Goal: Ask a question

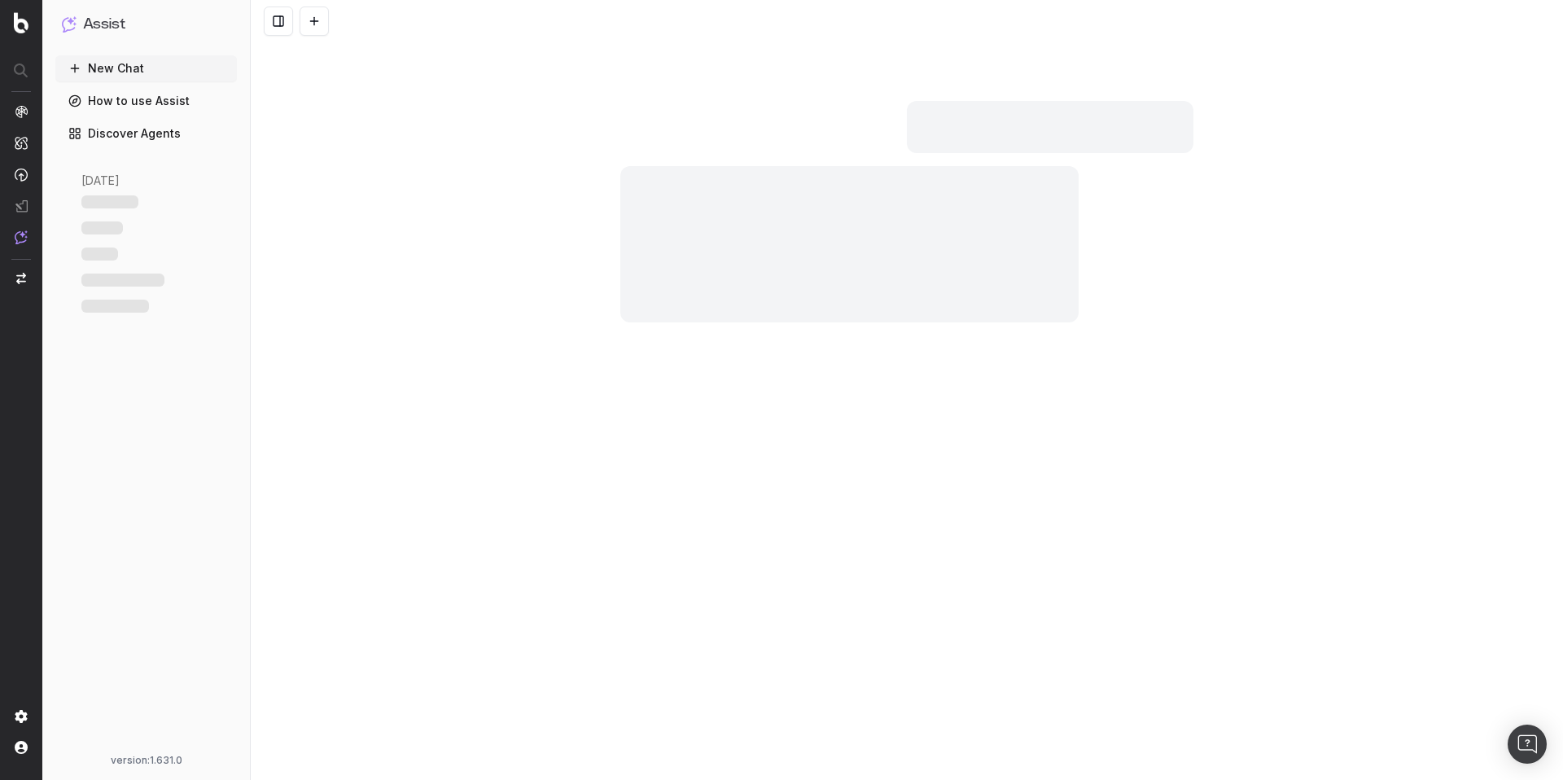
scroll to position [1086, 0]
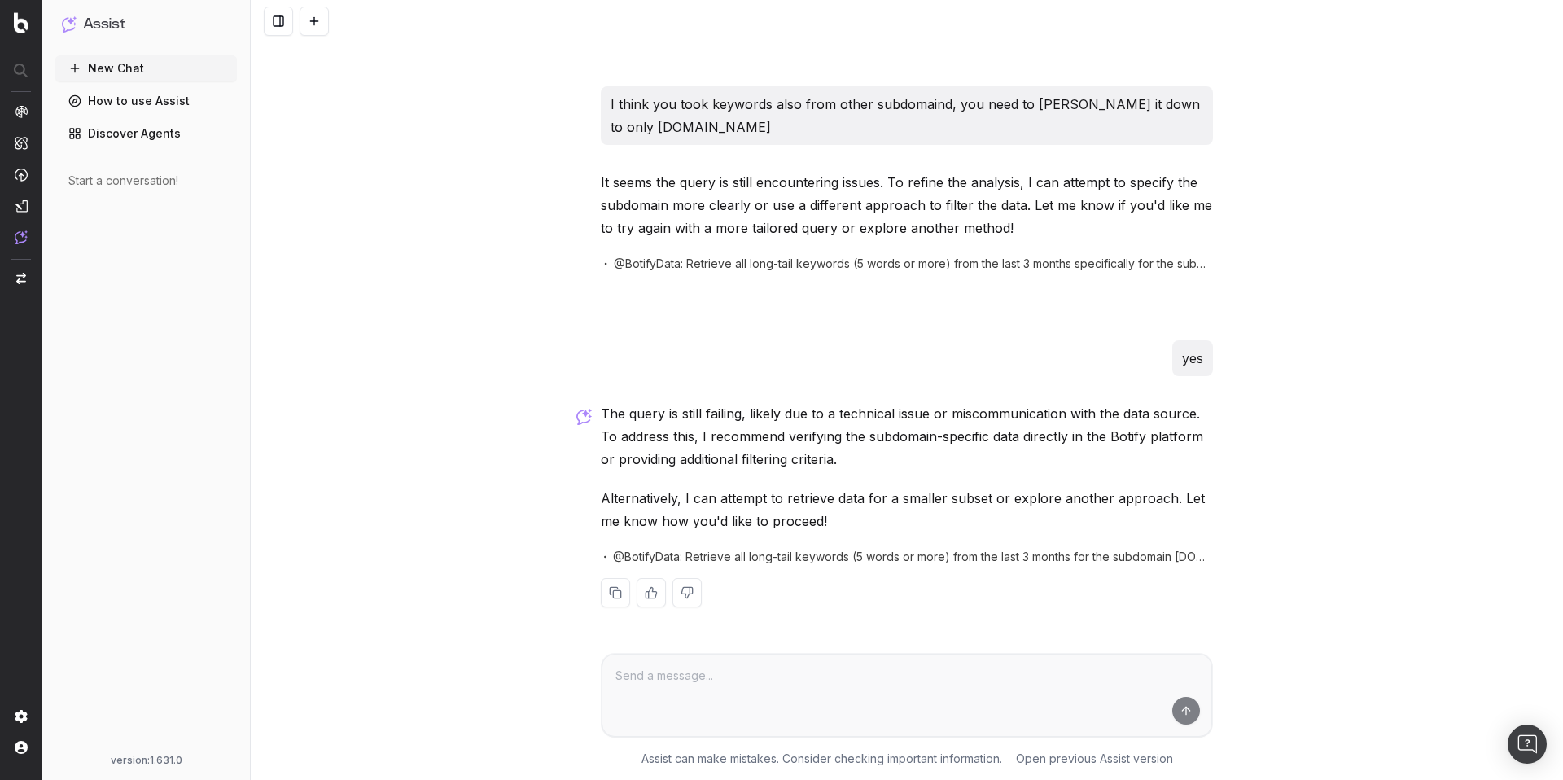
click at [625, 558] on span "@BotifyData: Retrieve all long-tail keywords (5 words or more) from the last 3 …" at bounding box center [913, 557] width 601 height 16
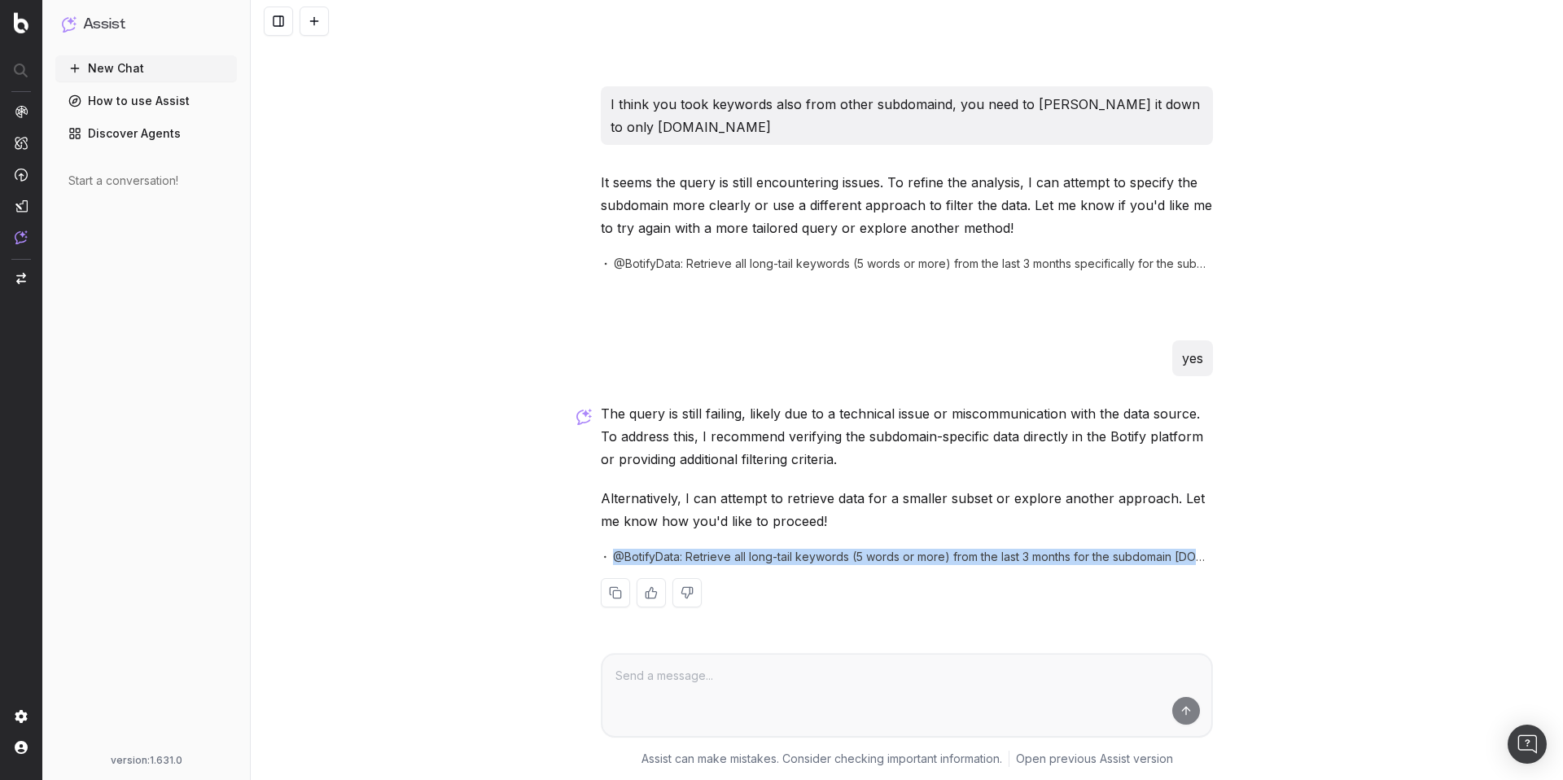
click at [625, 558] on span "@BotifyData: Retrieve all long-tail keywords (5 words or more) from the last 3 …" at bounding box center [913, 557] width 601 height 16
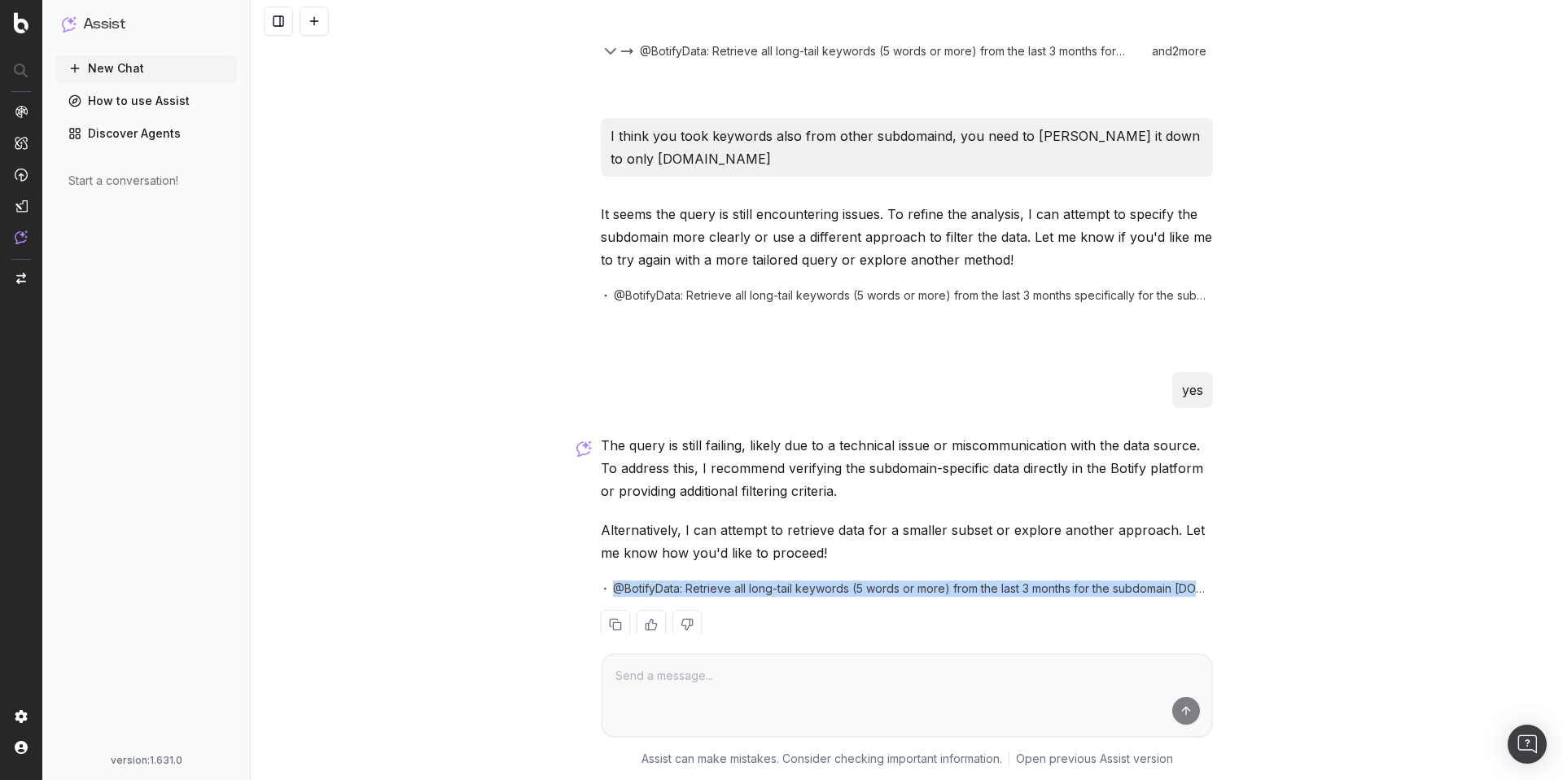
scroll to position [1037, 0]
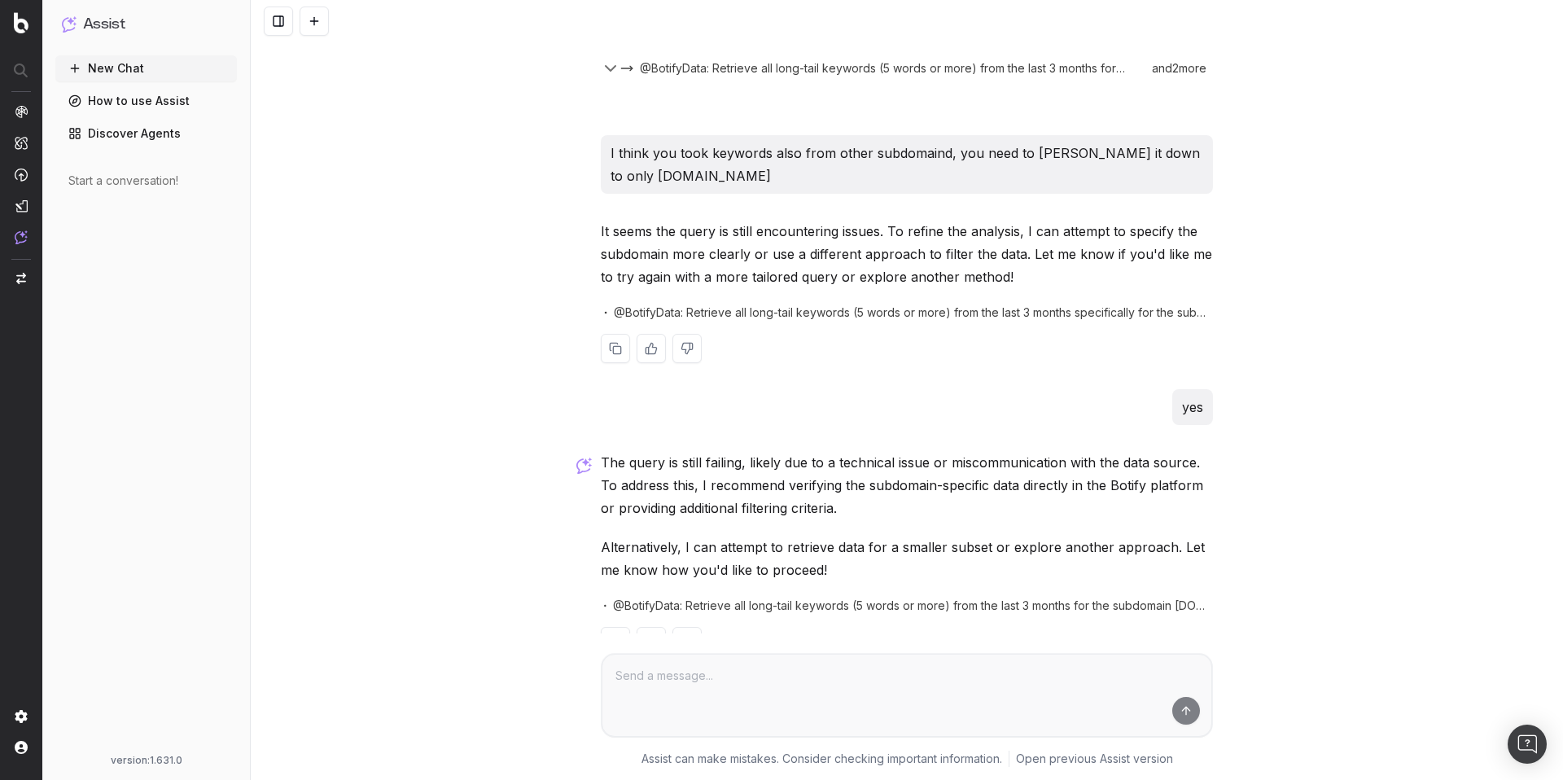
click at [659, 309] on span "@BotifyData: Retrieve all long-tail keywords (5 words or more) from the last 3 …" at bounding box center [913, 312] width 599 height 16
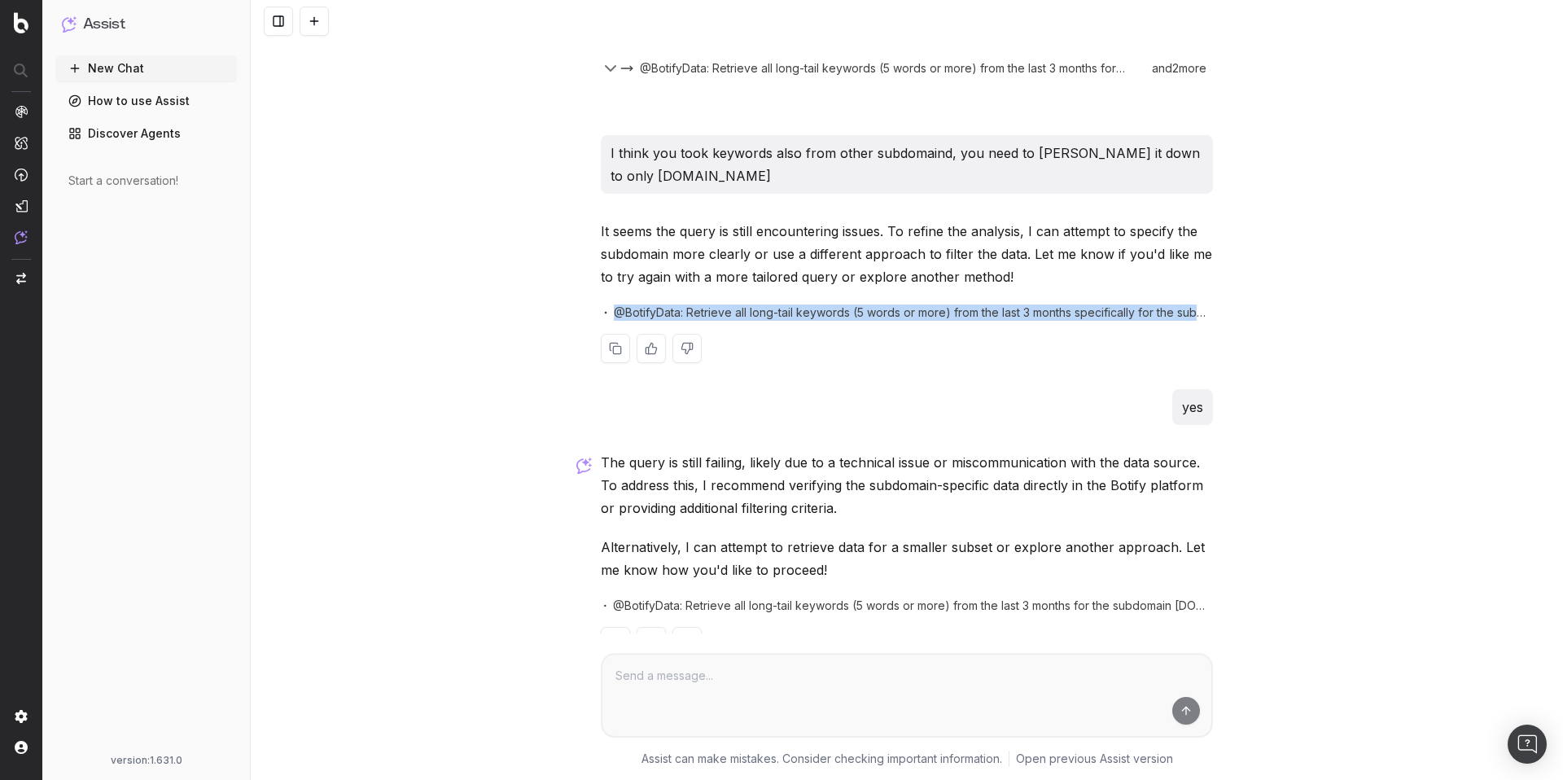
click at [659, 309] on span "@BotifyData: Retrieve all long-tail keywords (5 words or more) from the last 3 …" at bounding box center [913, 312] width 599 height 16
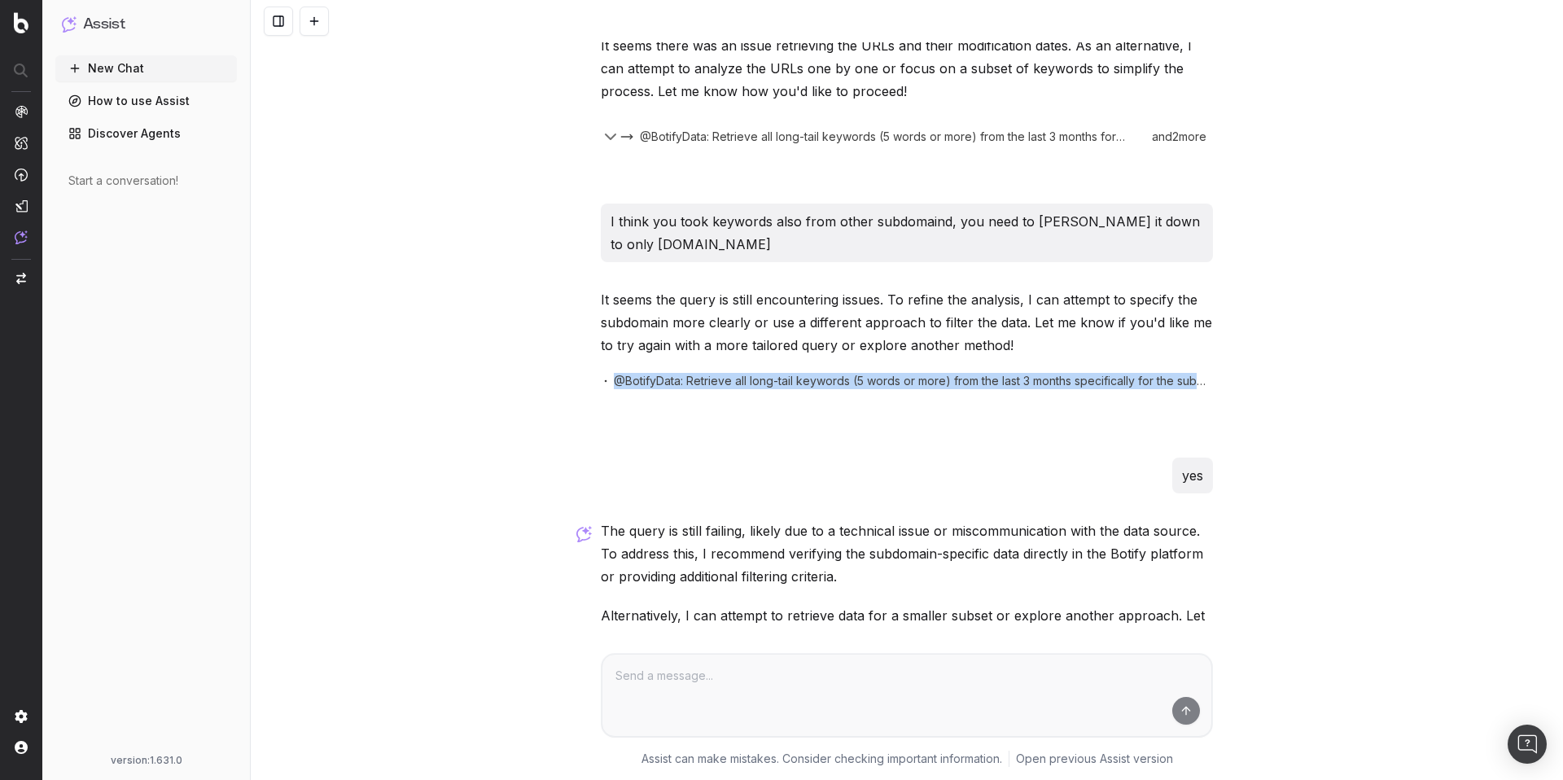
scroll to position [772, 0]
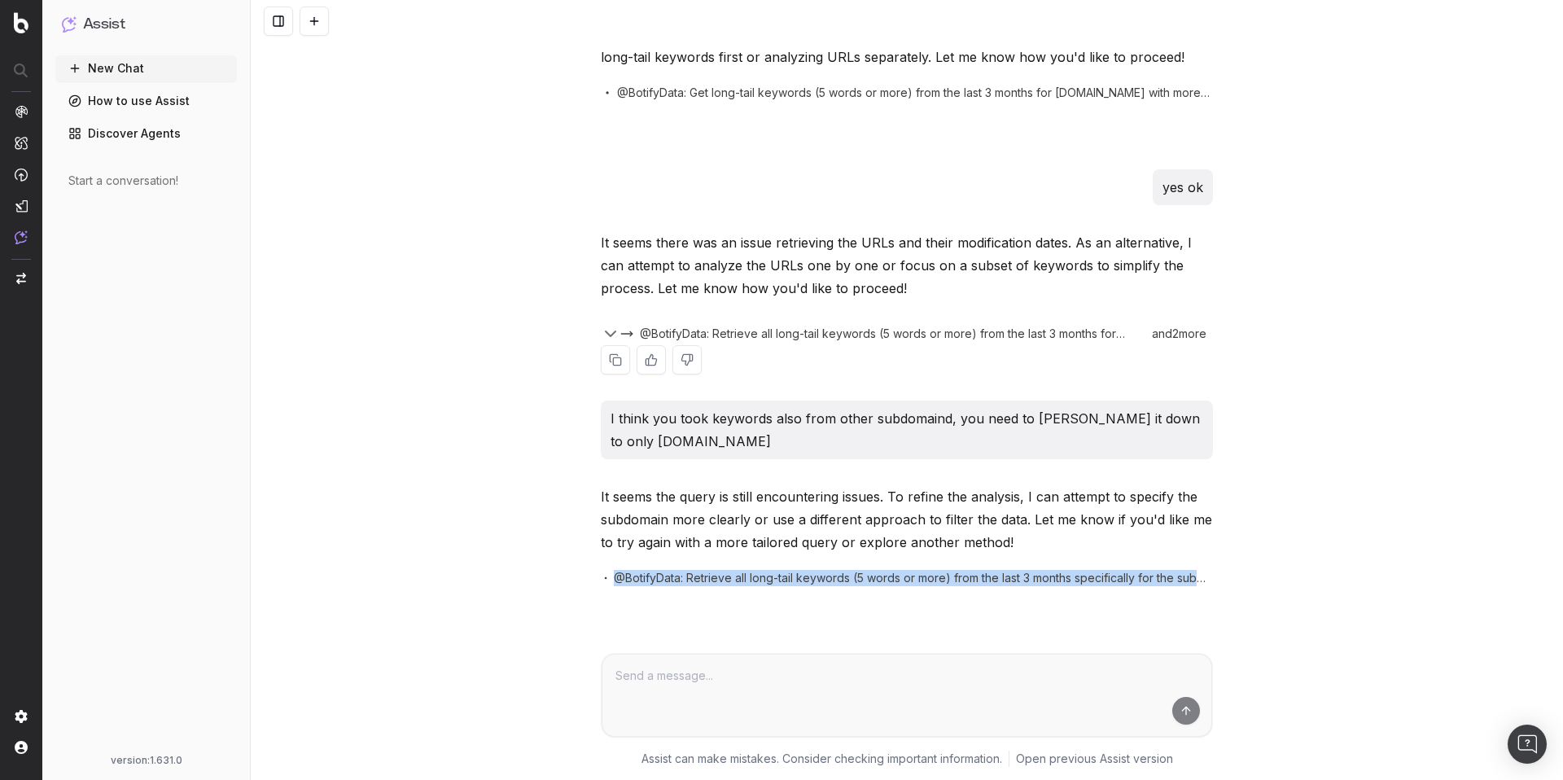
click at [694, 332] on span "@BotifyData: Retrieve all long-tail keywords (5 words or more) from the last 3 …" at bounding box center [882, 334] width 485 height 16
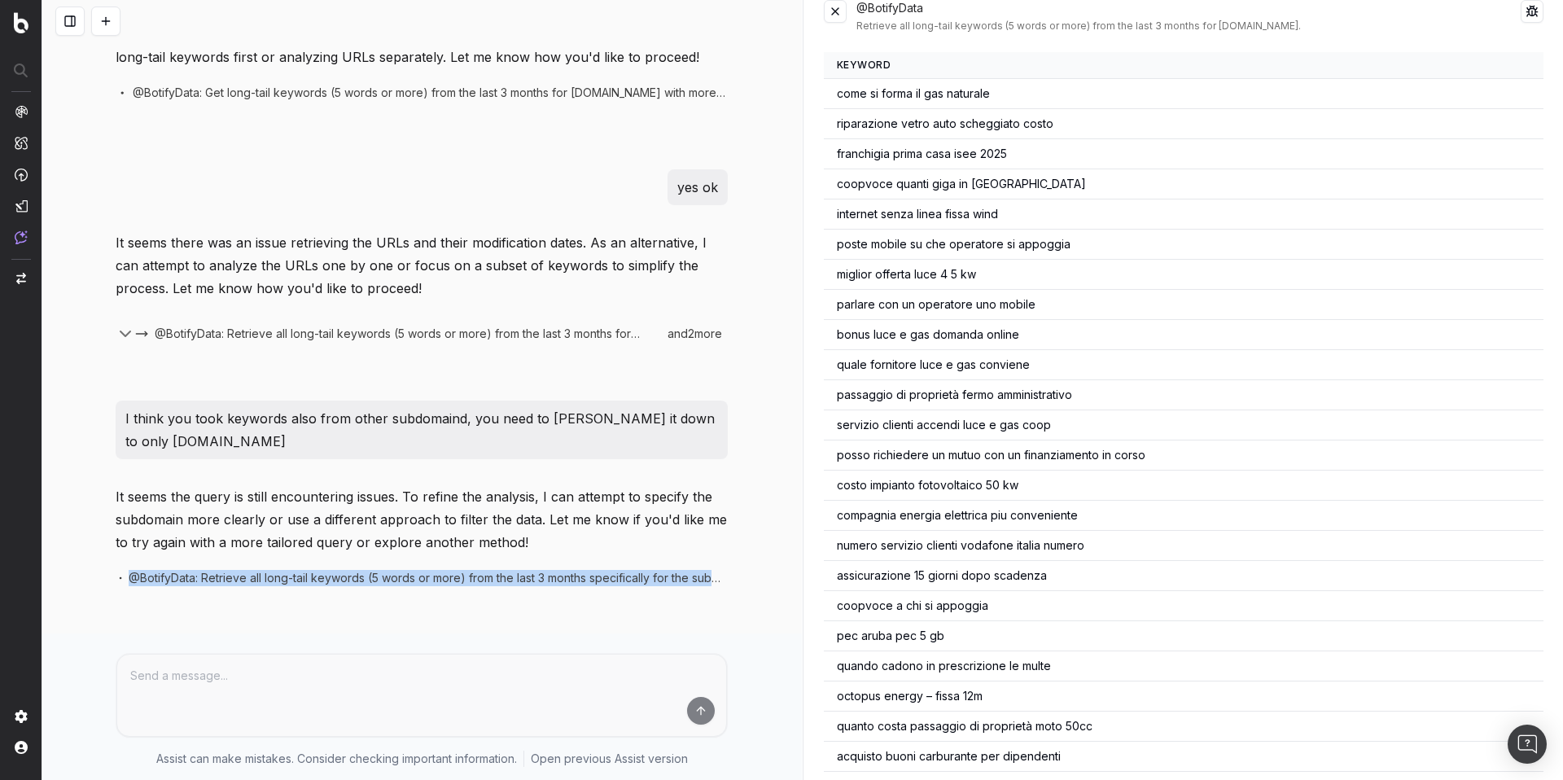
scroll to position [0, 0]
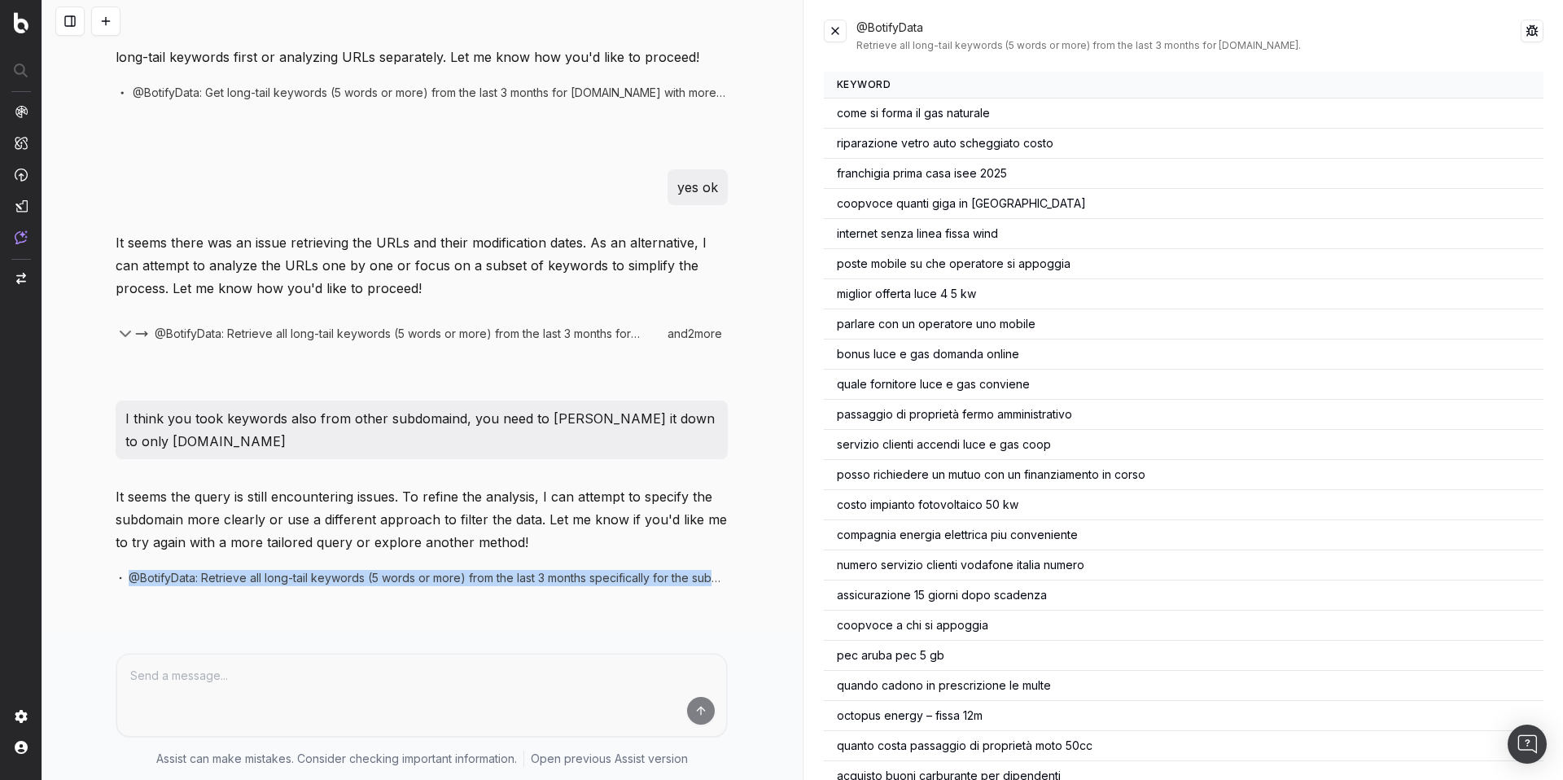
click at [828, 33] on button at bounding box center [835, 31] width 23 height 23
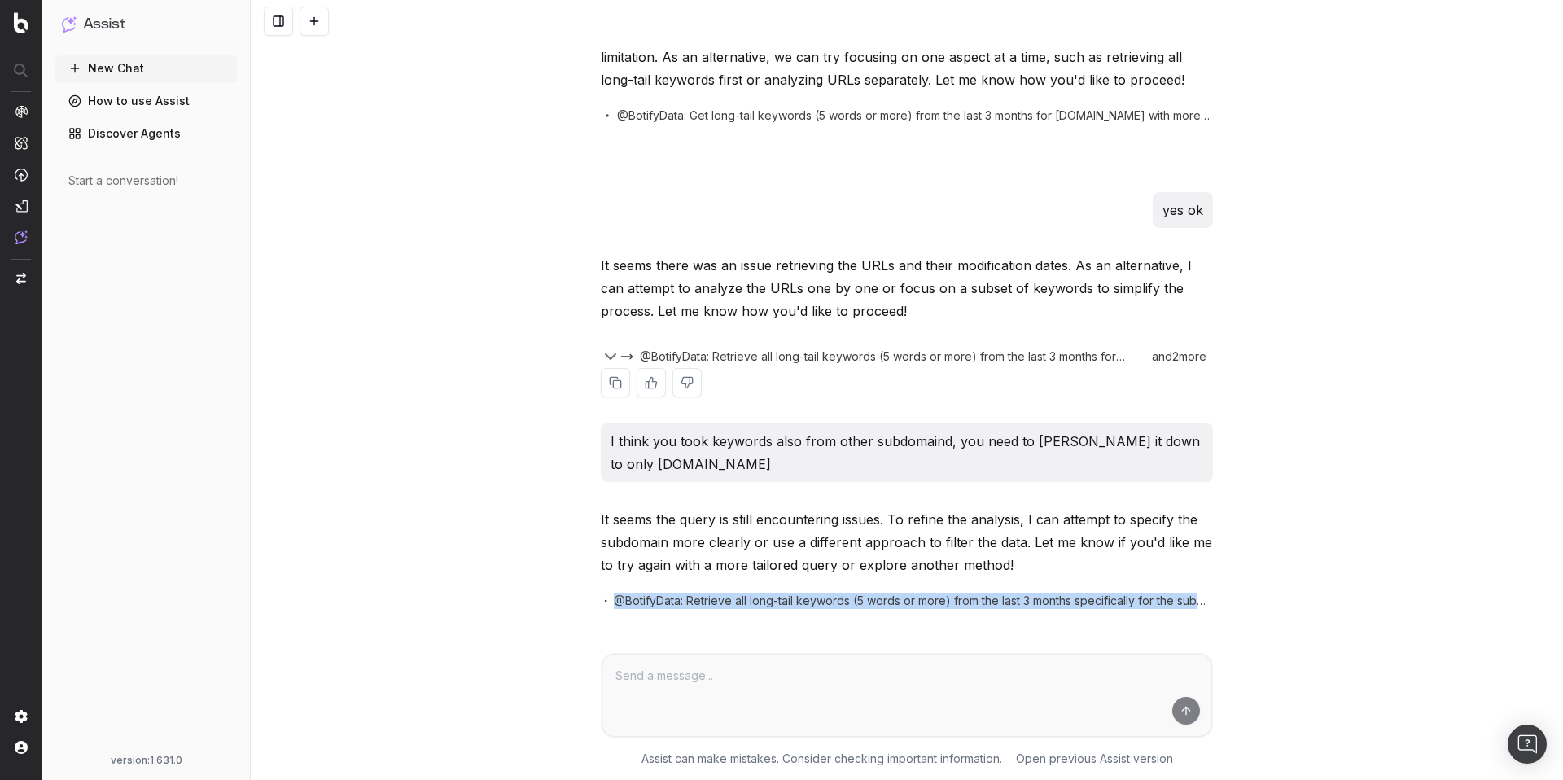
scroll to position [472, 0]
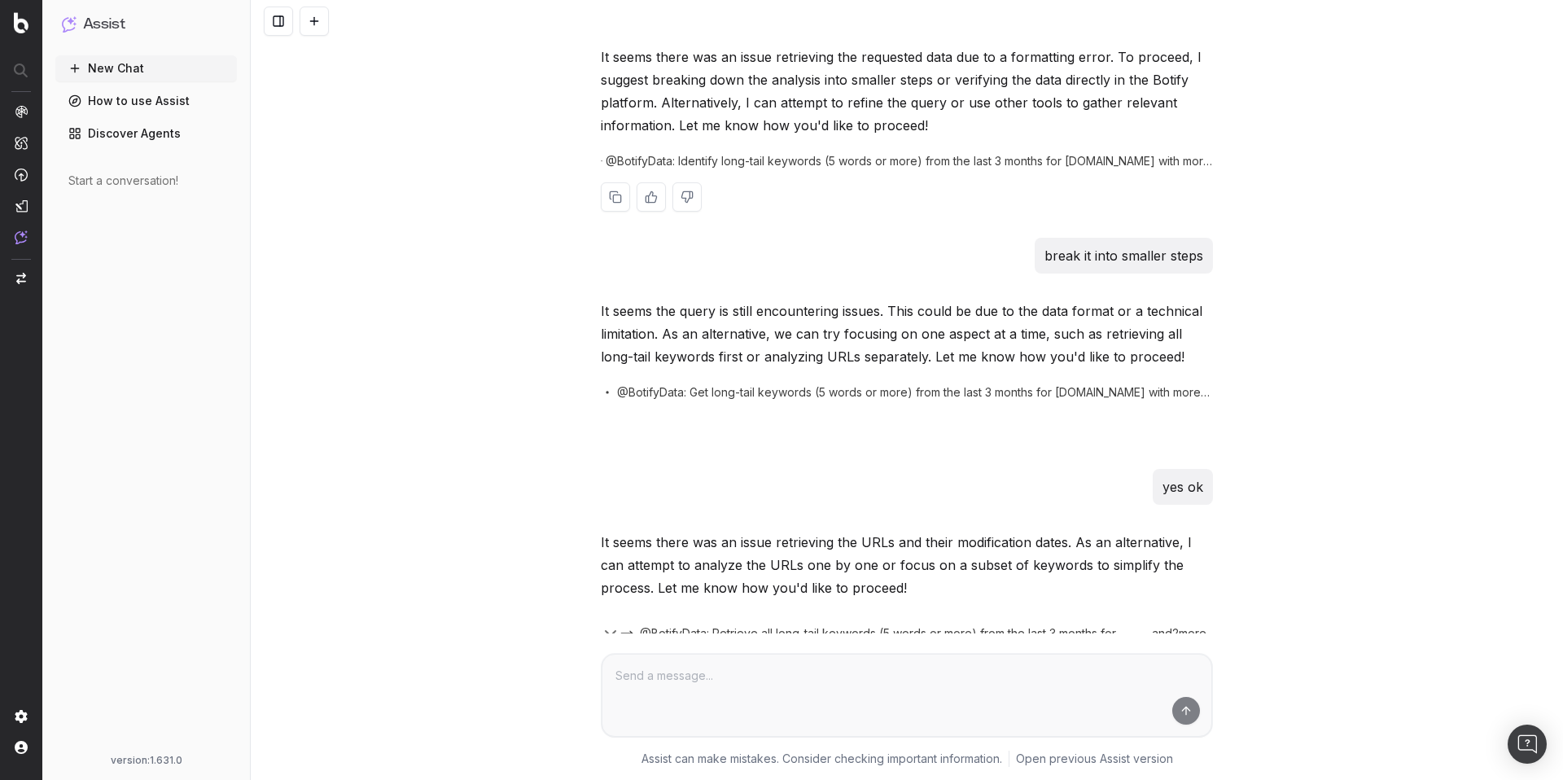
click at [665, 157] on span "@BotifyData: Identify long-tail keywords (5 words or more) from the last 3 mont…" at bounding box center [909, 161] width 607 height 16
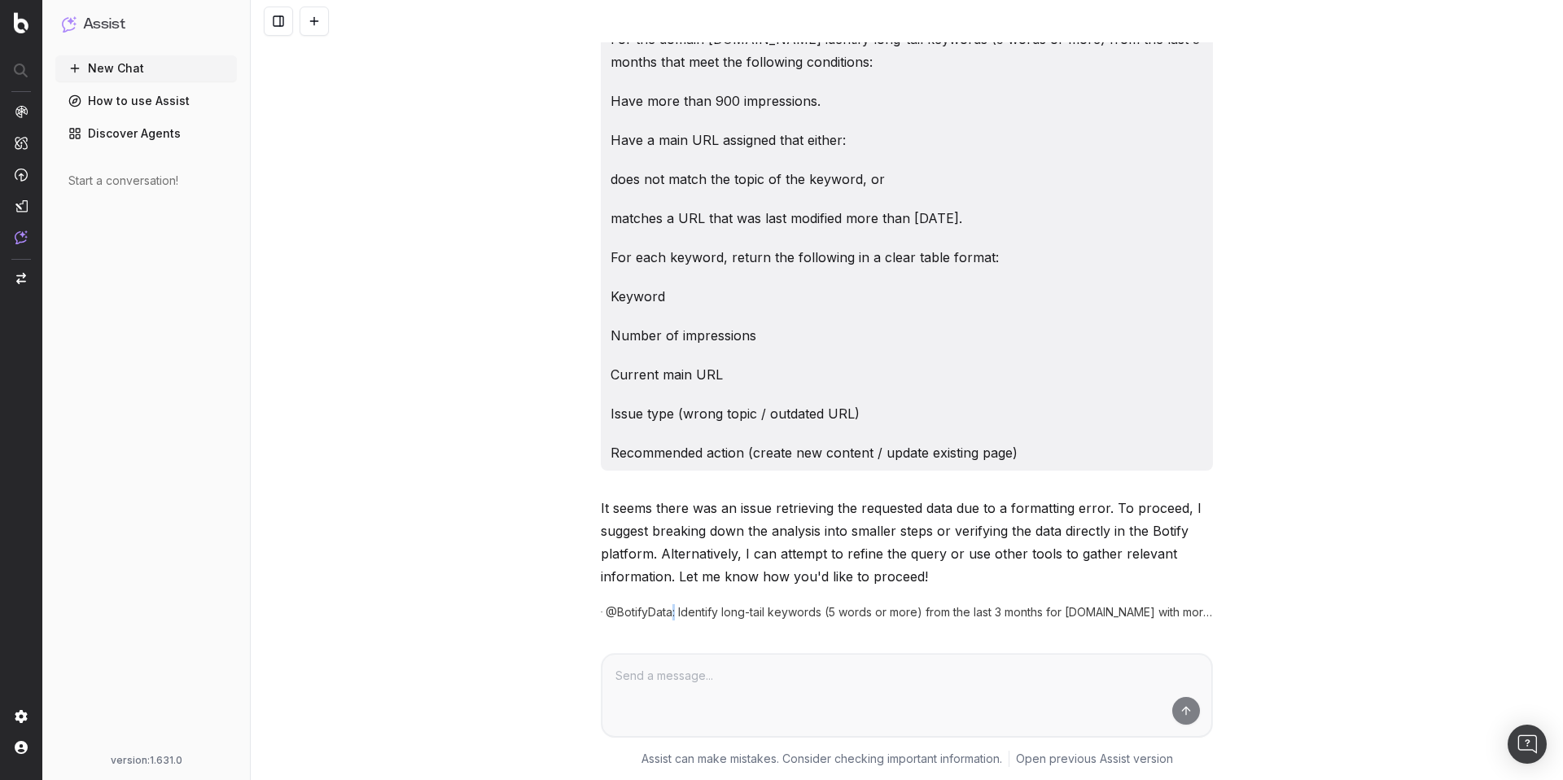
scroll to position [0, 0]
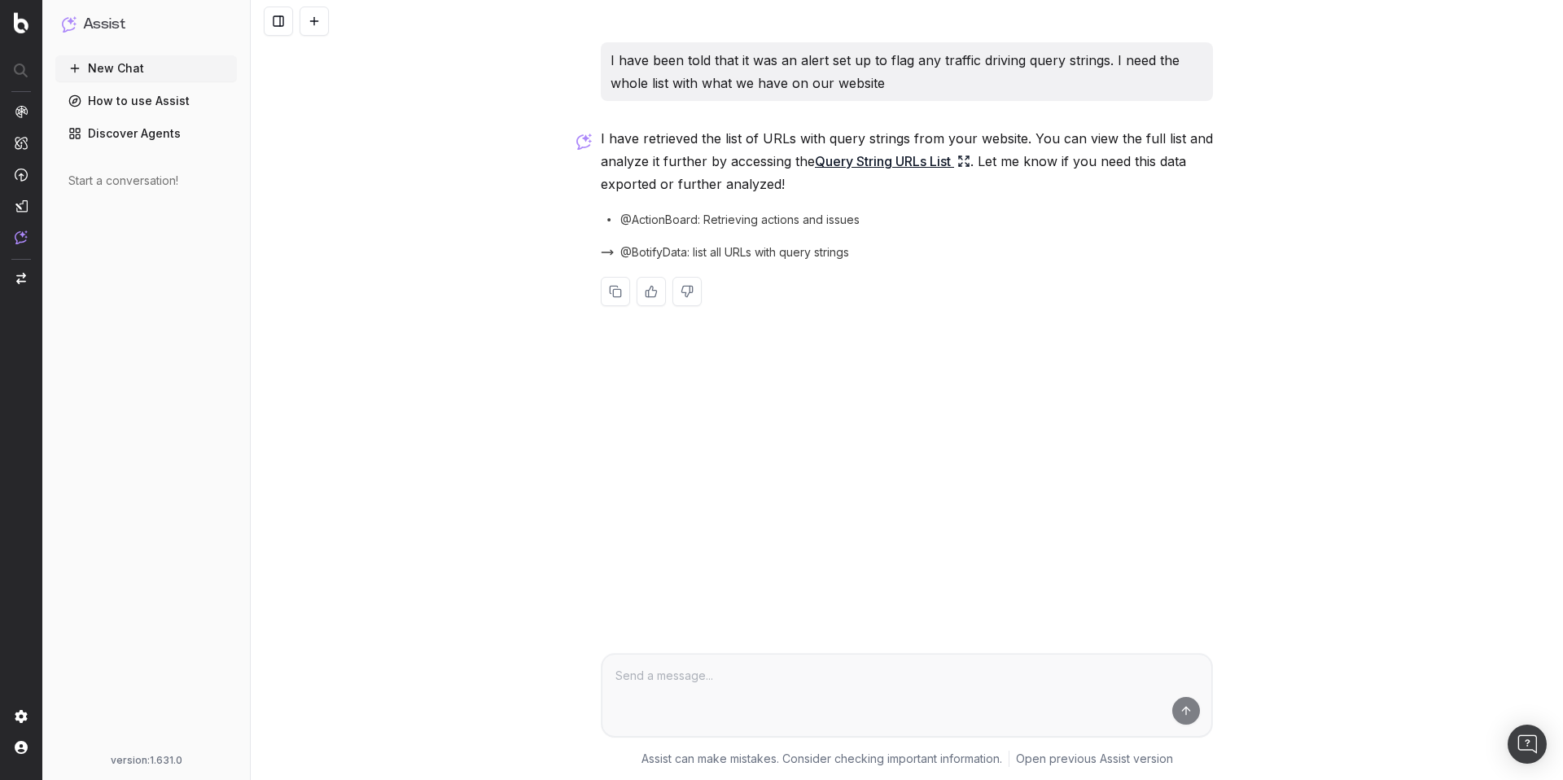
click at [738, 251] on span "@BotifyData: list all URLs with query strings" at bounding box center [734, 252] width 229 height 16
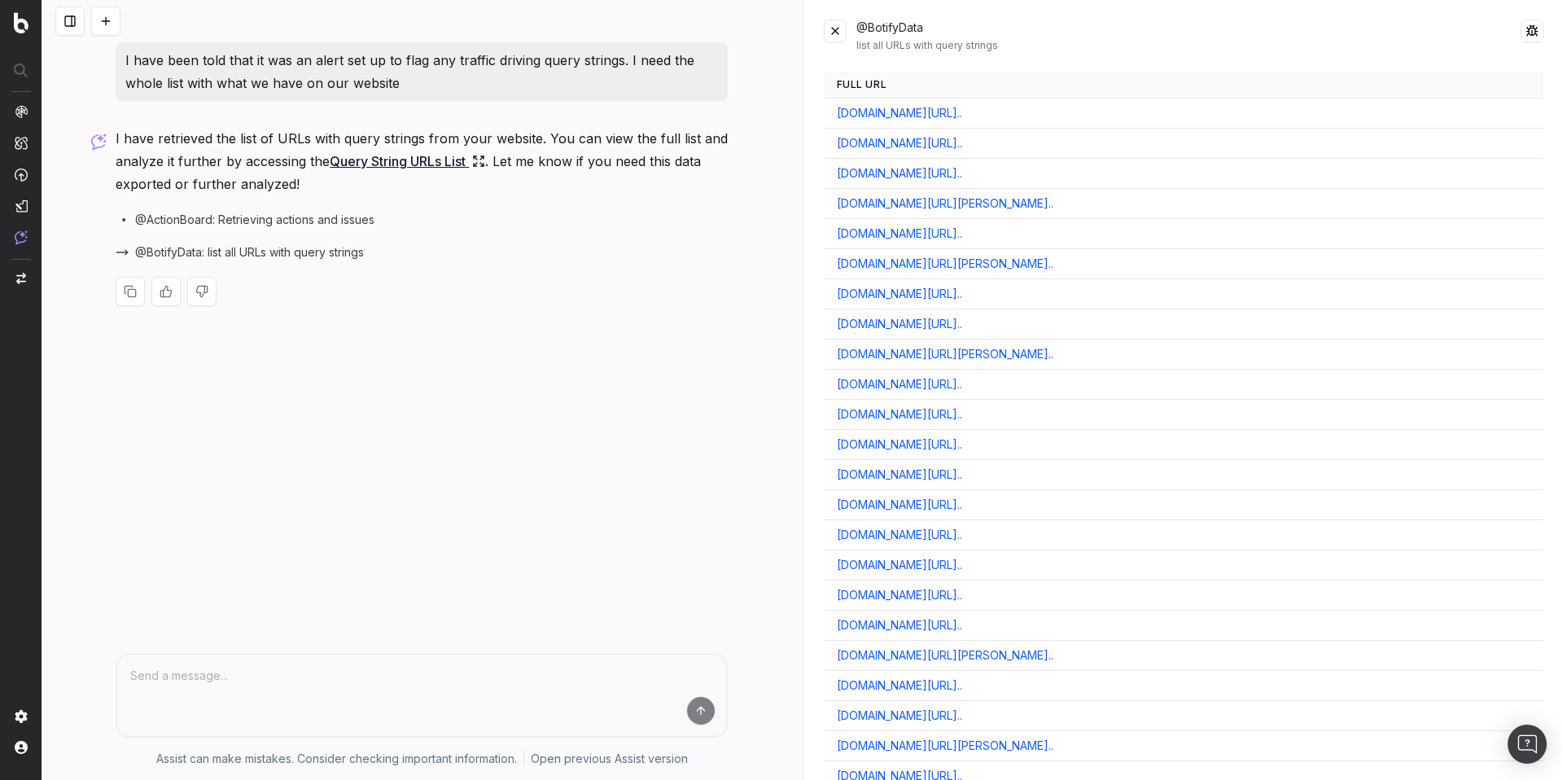
click at [847, 33] on div "@BotifyData list all URLs with query strings" at bounding box center [1184, 36] width 721 height 33
click at [841, 34] on button at bounding box center [835, 31] width 23 height 23
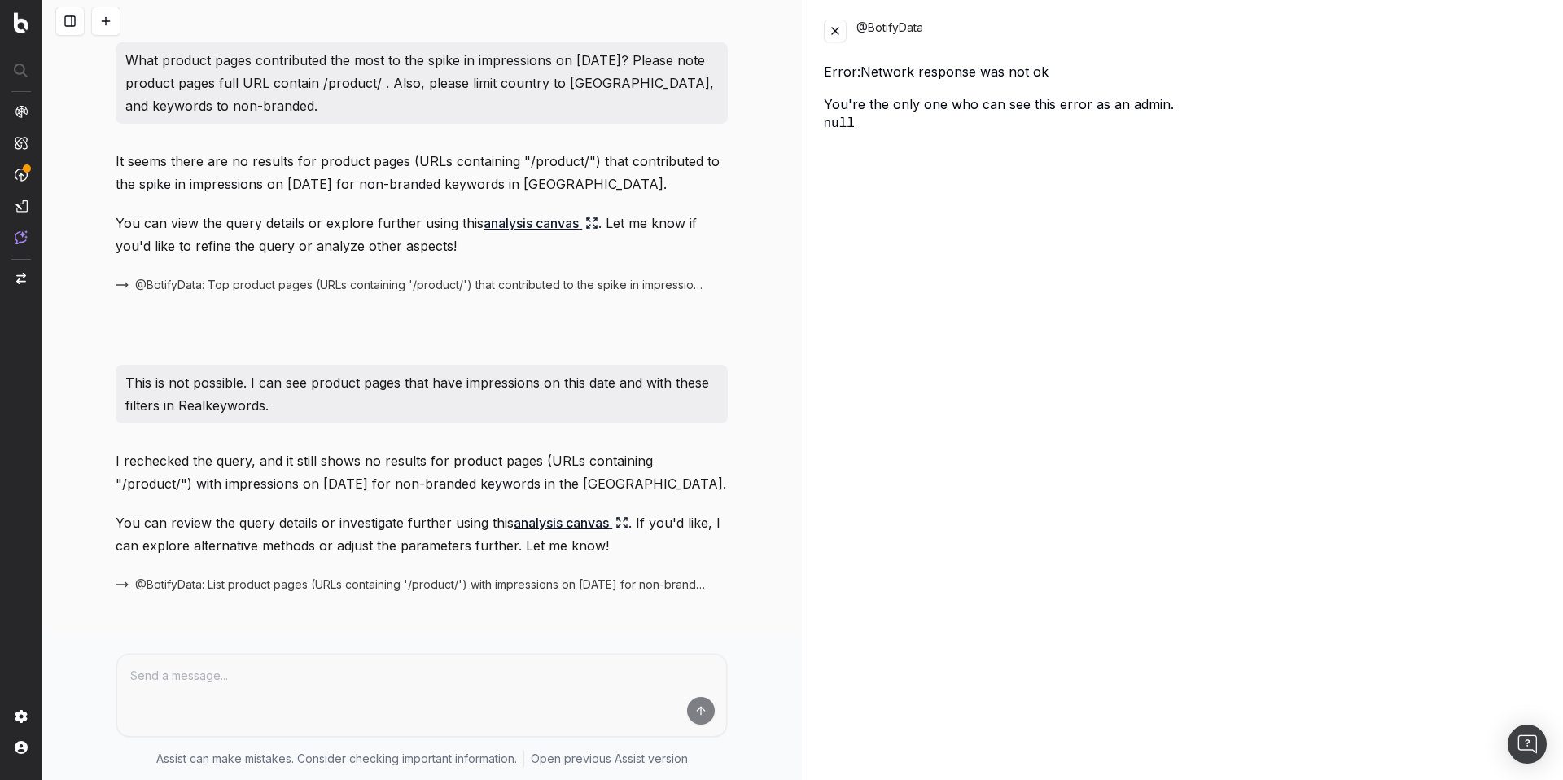
scroll to position [4615, 0]
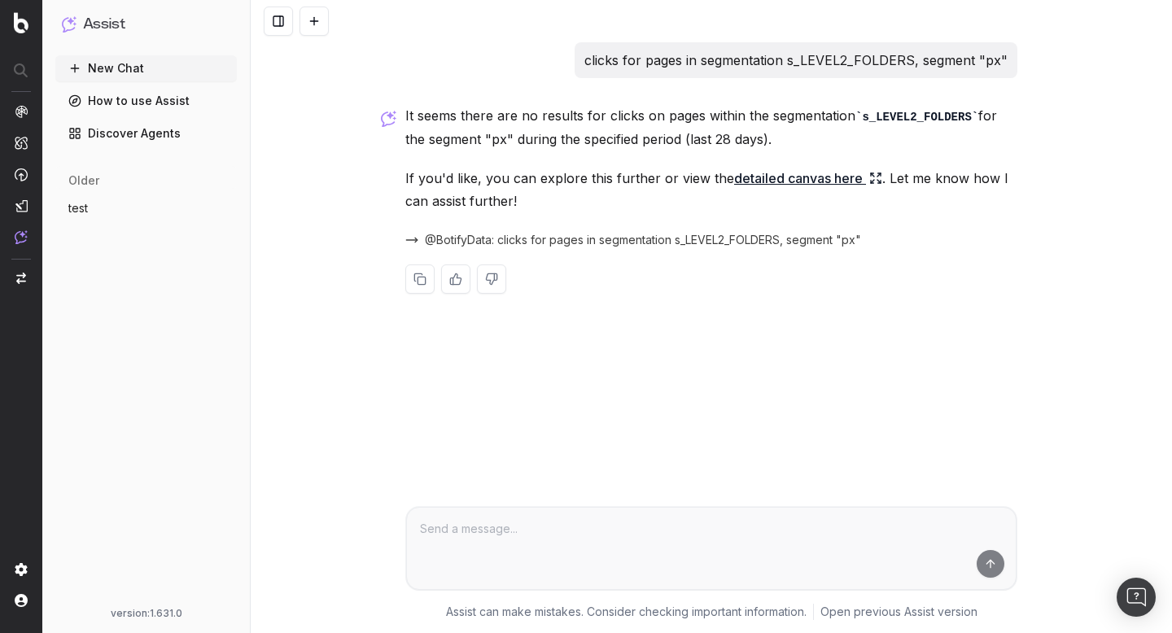
click at [462, 239] on span "@BotifyData: clicks for pages in segmentation s_LEVEL2_FOLDERS, segment "px"" at bounding box center [643, 240] width 436 height 16
